Goal: Information Seeking & Learning: Learn about a topic

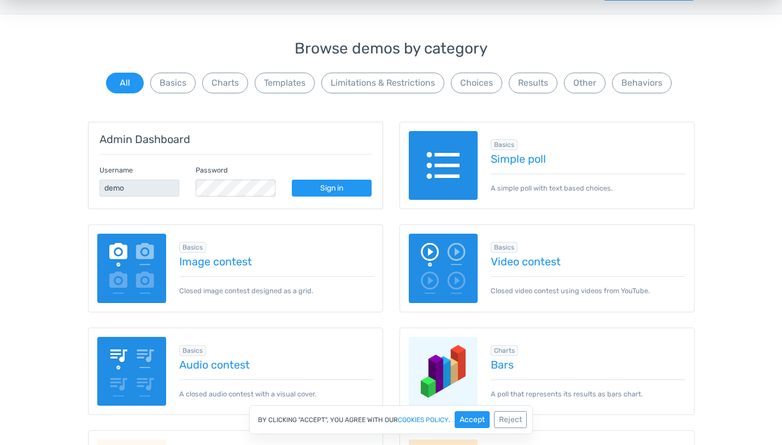
scroll to position [80, 0]
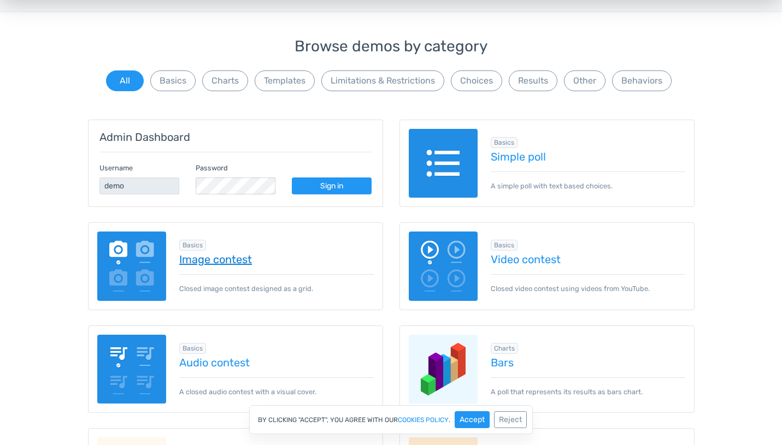
click at [225, 259] on link "Image contest" at bounding box center [276, 259] width 194 height 12
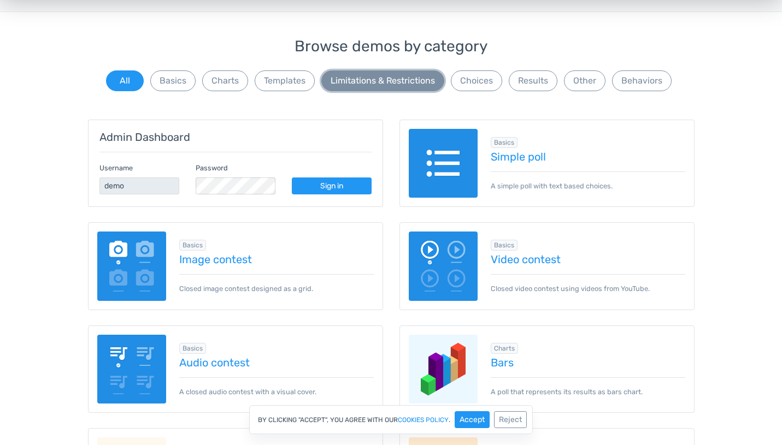
click at [392, 80] on button "Limitations & Restrictions" at bounding box center [382, 80] width 123 height 21
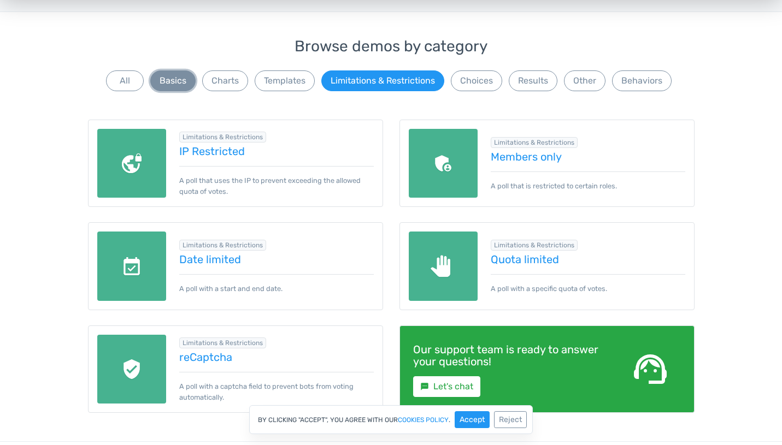
click at [174, 80] on button "Basics" at bounding box center [172, 80] width 45 height 21
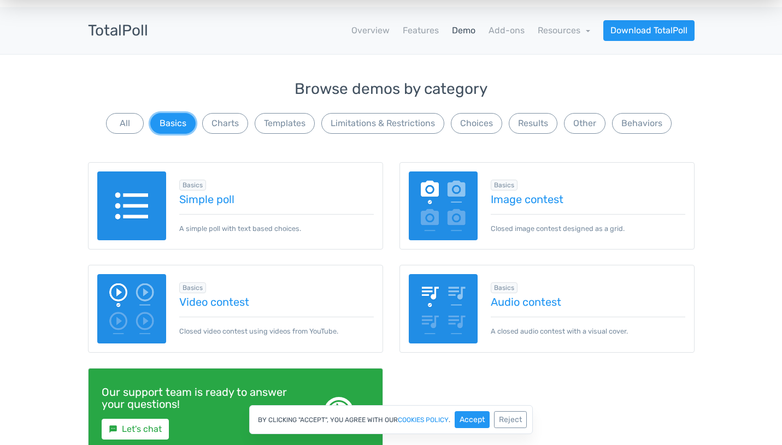
scroll to position [0, 0]
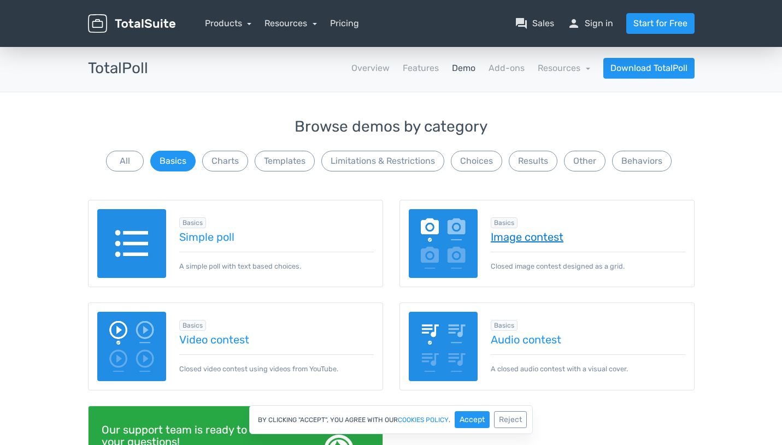
click at [505, 237] on link "Image contest" at bounding box center [588, 237] width 194 height 12
